Goal: Task Accomplishment & Management: Use online tool/utility

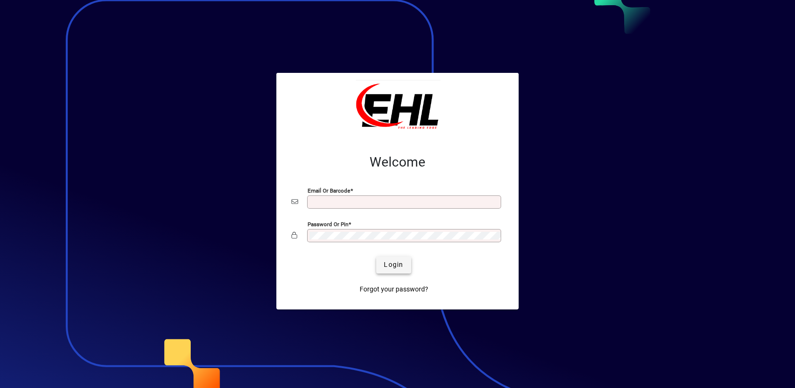
type input "**********"
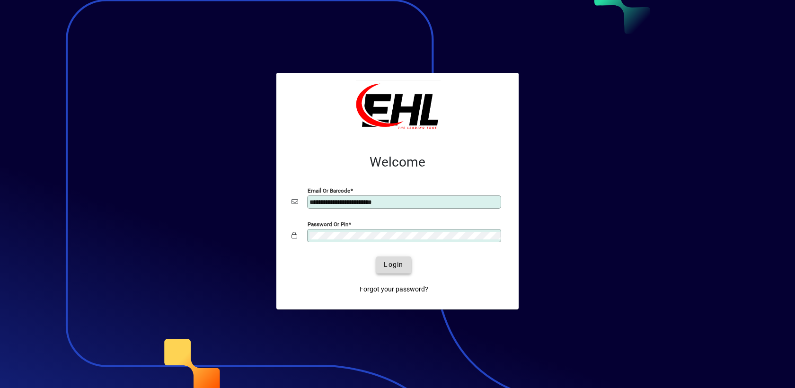
click at [401, 264] on span "Login" at bounding box center [393, 265] width 19 height 10
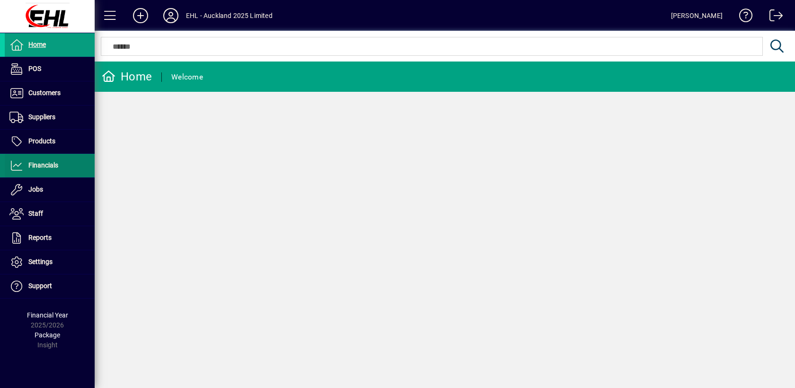
click at [34, 167] on span "Financials" at bounding box center [43, 165] width 30 height 8
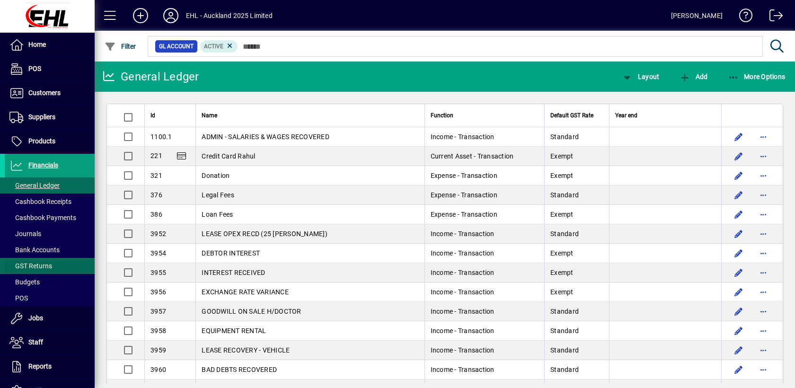
click at [37, 263] on span "GST Returns" at bounding box center [30, 266] width 43 height 8
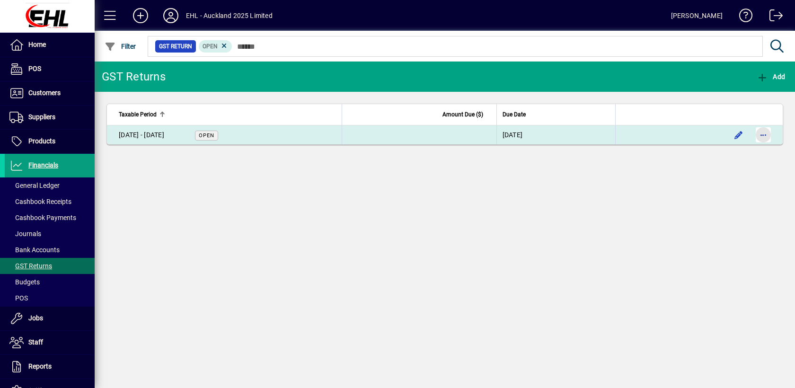
click at [768, 136] on span "button" at bounding box center [763, 134] width 23 height 23
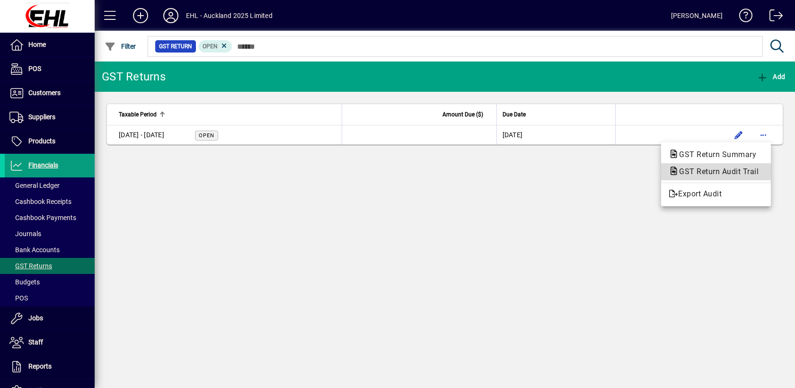
click at [713, 172] on span "GST Return Audit Trail" at bounding box center [715, 171] width 95 height 9
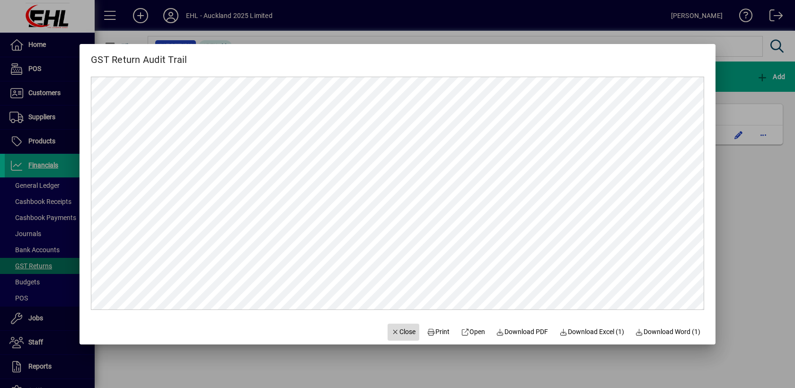
click at [401, 328] on span "Close" at bounding box center [403, 332] width 25 height 10
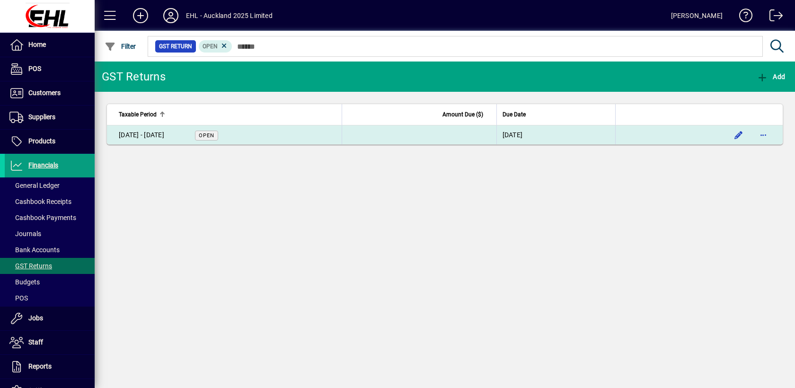
click at [164, 134] on div "[DATE] - [DATE]" at bounding box center [141, 135] width 45 height 10
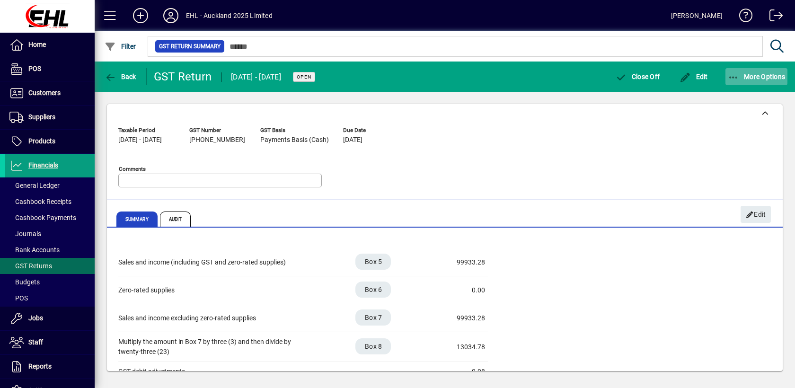
click at [754, 78] on span "More Options" at bounding box center [757, 77] width 58 height 8
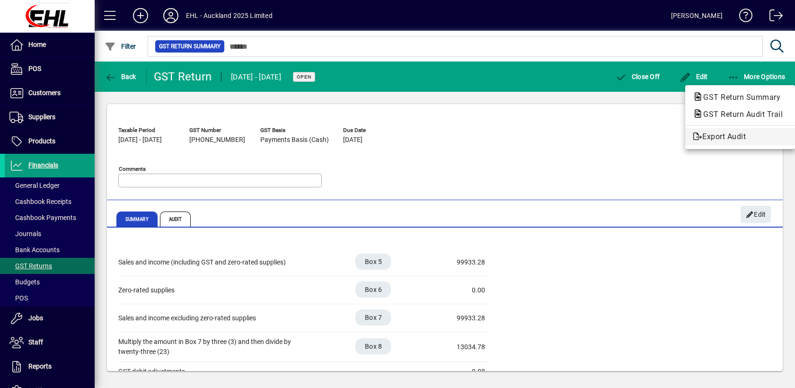
click at [725, 138] on span "Export Audit" at bounding box center [740, 136] width 95 height 11
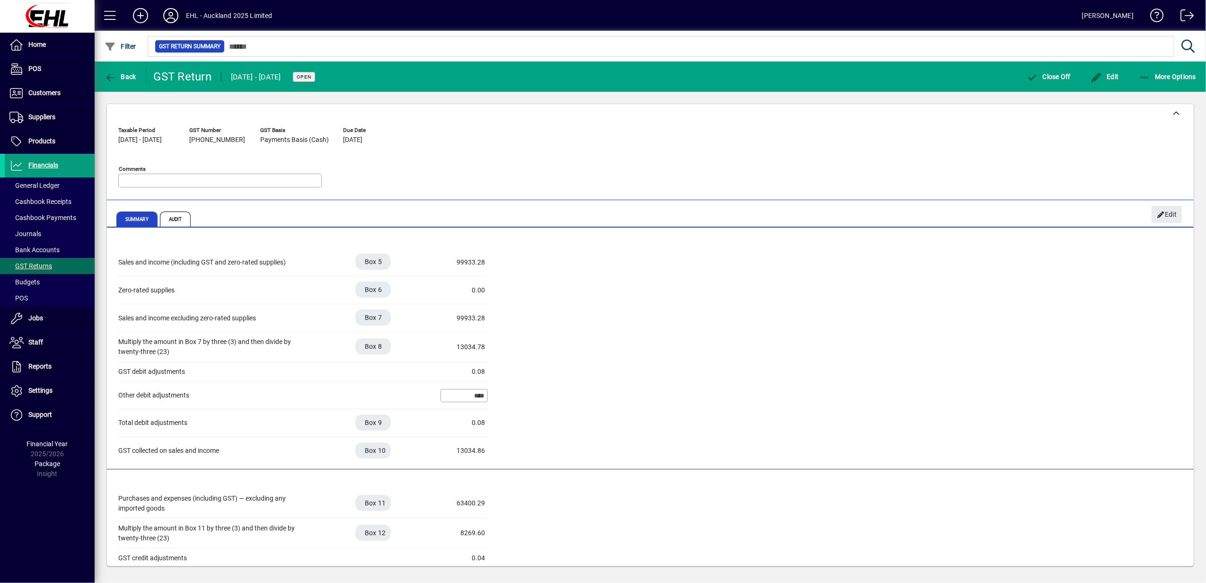
click at [171, 13] on icon at bounding box center [170, 15] width 19 height 15
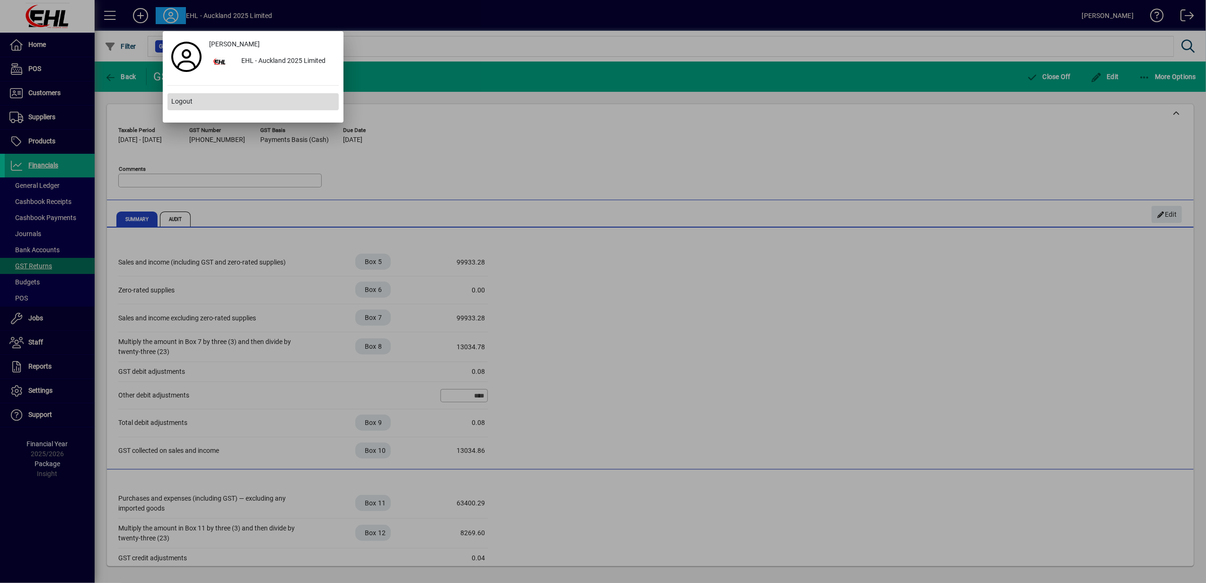
click at [175, 103] on span "Logout" at bounding box center [181, 102] width 21 height 10
